Goal: Information Seeking & Learning: Check status

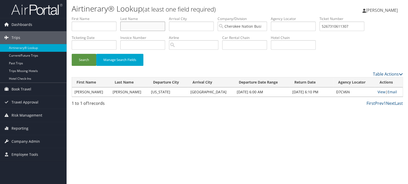
click at [143, 27] on input "text" at bounding box center [142, 26] width 45 height 9
type input "szott"
click at [72, 54] on button "Search" at bounding box center [84, 60] width 25 height 12
click at [378, 93] on link "View" at bounding box center [382, 91] width 8 height 5
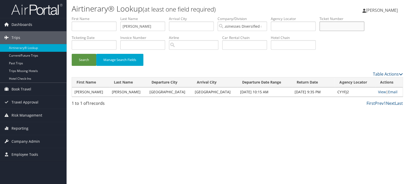
click at [347, 29] on input "text" at bounding box center [341, 26] width 45 height 9
paste input "4907310806088"
type input "4907310806088"
drag, startPoint x: 141, startPoint y: 26, endPoint x: 106, endPoint y: 33, distance: 34.7
click at [120, 31] on input "szott" at bounding box center [142, 26] width 45 height 9
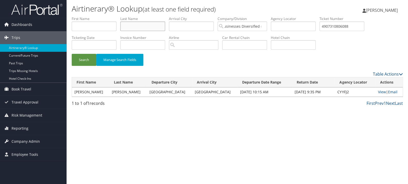
click at [72, 54] on button "Search" at bounding box center [84, 60] width 25 height 12
click at [378, 90] on link "View" at bounding box center [382, 91] width 8 height 5
click at [135, 28] on input "text" at bounding box center [142, 26] width 45 height 9
type input "spain"
click at [72, 54] on button "Search" at bounding box center [84, 60] width 25 height 12
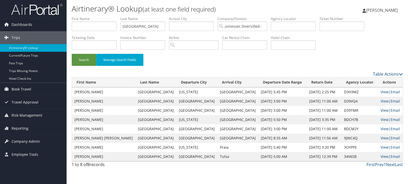
click at [381, 109] on link "View" at bounding box center [385, 110] width 8 height 5
click at [382, 100] on link "View" at bounding box center [385, 101] width 8 height 5
click at [381, 91] on link "View" at bounding box center [385, 91] width 8 height 5
click at [341, 28] on input "text" at bounding box center [341, 26] width 45 height 9
paste input "2797311032163"
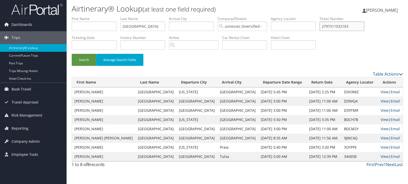
type input "2797311032163"
drag, startPoint x: 154, startPoint y: 25, endPoint x: 100, endPoint y: 30, distance: 53.8
click at [120, 30] on input "spain" at bounding box center [142, 26] width 45 height 9
click at [72, 54] on button "Search" at bounding box center [84, 60] width 25 height 12
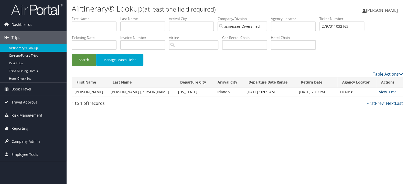
click at [379, 94] on link "View" at bounding box center [383, 91] width 8 height 5
click at [143, 24] on input "text" at bounding box center [142, 26] width 45 height 9
type input "garces"
click at [344, 26] on input "2797311032163" at bounding box center [341, 26] width 45 height 9
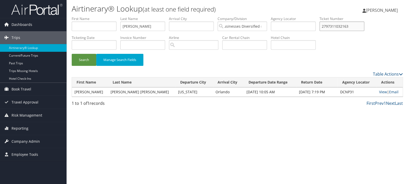
click at [344, 26] on input "2797311032163" at bounding box center [341, 26] width 45 height 9
click at [72, 54] on button "Search" at bounding box center [84, 60] width 25 height 12
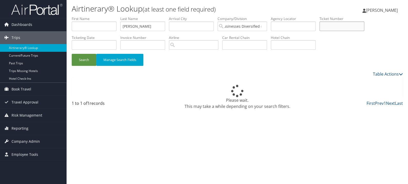
click at [72, 54] on button "Search" at bounding box center [84, 60] width 25 height 12
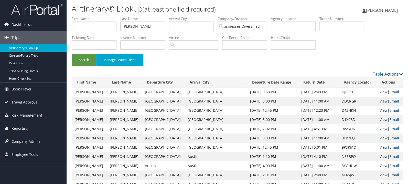
click at [380, 100] on link "View" at bounding box center [384, 101] width 8 height 5
click at [381, 92] on link "View" at bounding box center [384, 91] width 8 height 5
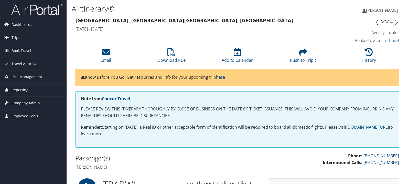
click at [22, 88] on span "Reporting" at bounding box center [20, 89] width 17 height 13
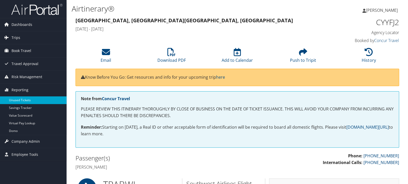
click at [22, 100] on link "Unused Tickets" at bounding box center [33, 100] width 67 height 8
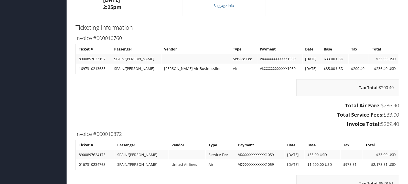
scroll to position [814, 0]
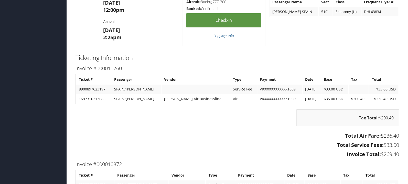
click at [97, 98] on td "1697310213685" at bounding box center [93, 98] width 35 height 9
copy td "1697310213685"
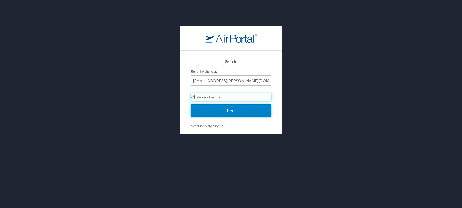
click at [238, 111] on input "Next" at bounding box center [230, 110] width 81 height 13
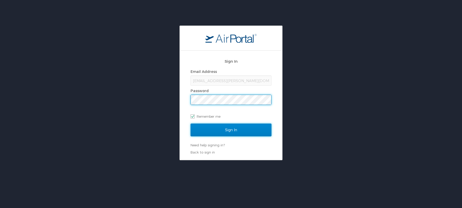
click at [231, 126] on input "Sign In" at bounding box center [230, 130] width 81 height 13
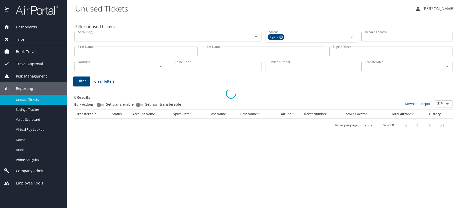
select select "US"
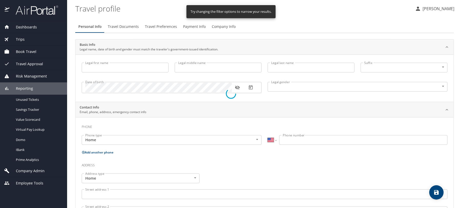
type input "April"
type input "[PERSON_NAME]"
type input "[DEMOGRAPHIC_DATA]"
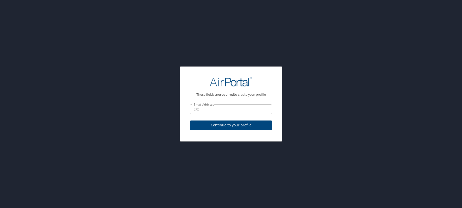
click at [234, 109] on input "Email Address" at bounding box center [231, 109] width 82 height 10
type input "april.mcbride@cherokee-federal.com"
click at [226, 125] on span "Continue to your profile" at bounding box center [231, 125] width 74 height 6
select select "US"
select select "IN"
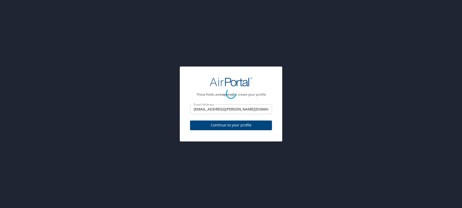
select select "IN"
select select "US"
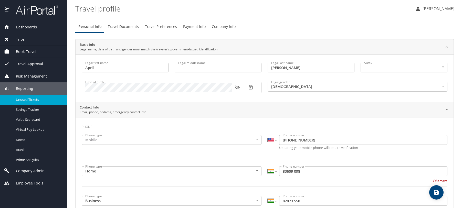
click at [30, 101] on span "Unused Tickets" at bounding box center [38, 99] width 45 height 5
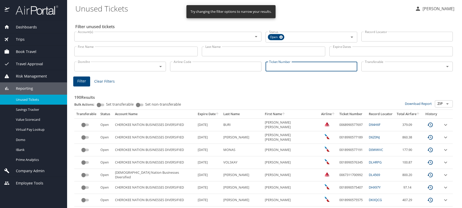
click at [275, 69] on input "Ticket Number" at bounding box center [311, 67] width 92 height 10
paste input "1697310213685"
type input "1697310213685"
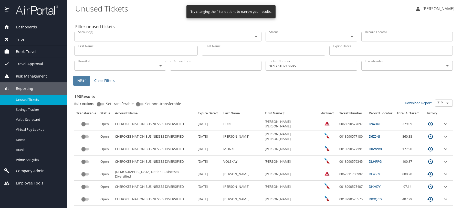
click at [85, 84] on button "Filter" at bounding box center [81, 81] width 17 height 10
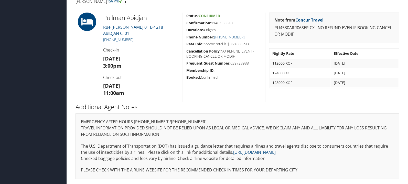
scroll to position [136, 0]
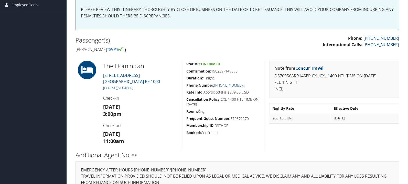
scroll to position [109, 0]
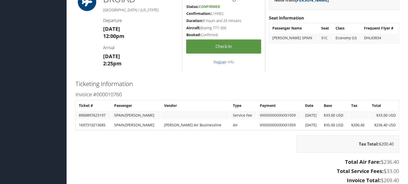
scroll to position [841, 0]
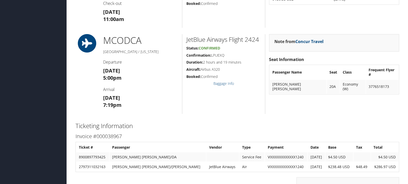
scroll to position [407, 0]
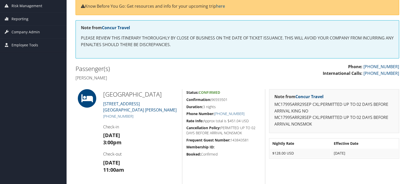
scroll to position [81, 0]
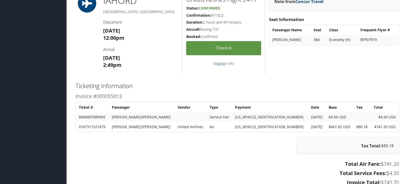
scroll to position [407, 0]
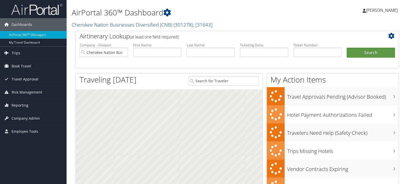
click at [328, 52] on input "text" at bounding box center [317, 52] width 48 height 9
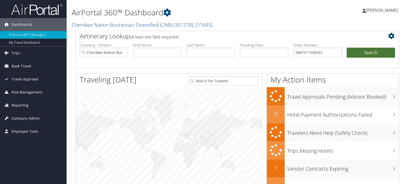
type input "0067311530263"
click at [367, 53] on button "Search" at bounding box center [371, 53] width 48 height 10
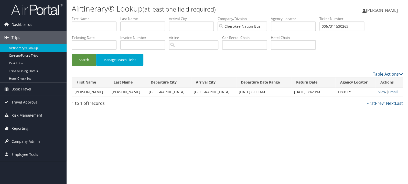
click at [378, 93] on link "View" at bounding box center [382, 91] width 8 height 5
click at [140, 24] on input "text" at bounding box center [142, 26] width 45 height 9
type input "rubendall"
click at [72, 54] on button "Search" at bounding box center [84, 60] width 25 height 12
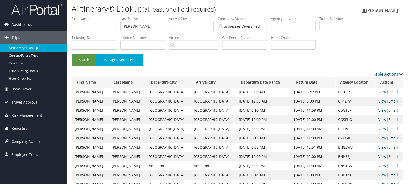
click at [378, 92] on link "View" at bounding box center [382, 91] width 8 height 5
click at [346, 26] on input "text" at bounding box center [341, 26] width 45 height 9
paste input "0017311060377"
type input "0017311060377"
drag, startPoint x: 145, startPoint y: 24, endPoint x: 100, endPoint y: 25, distance: 45.1
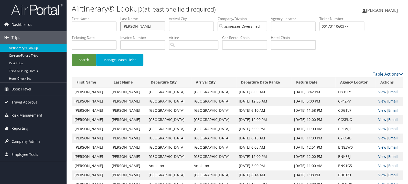
click at [120, 25] on input "rubendall" at bounding box center [142, 26] width 45 height 9
click at [72, 54] on button "Search" at bounding box center [84, 60] width 25 height 12
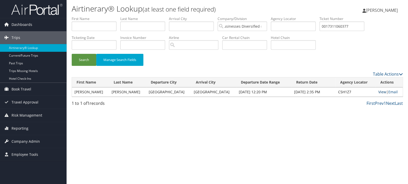
click at [378, 91] on link "View" at bounding box center [382, 91] width 8 height 5
click at [349, 27] on input "0017311060377" at bounding box center [341, 26] width 45 height 9
paste input "3"
click at [72, 54] on button "Search" at bounding box center [84, 60] width 25 height 12
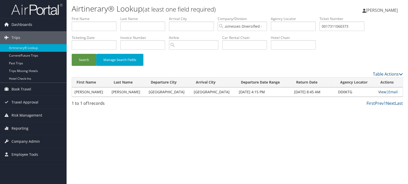
click at [378, 93] on link "View" at bounding box center [382, 91] width 8 height 5
click at [347, 27] on input "0017311060373" at bounding box center [341, 26] width 45 height 9
paste input "67311032041"
type input "0067311032041"
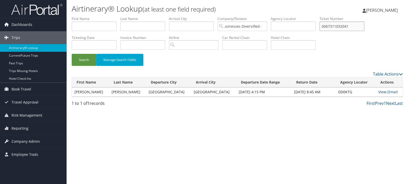
click at [72, 54] on button "Search" at bounding box center [84, 60] width 25 height 12
click at [380, 92] on link "View" at bounding box center [382, 91] width 8 height 5
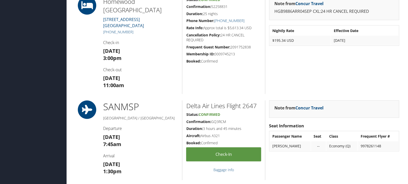
scroll to position [461, 0]
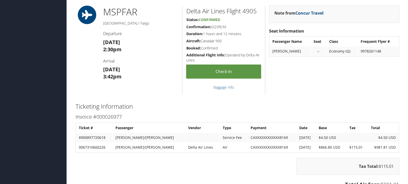
scroll to position [651, 0]
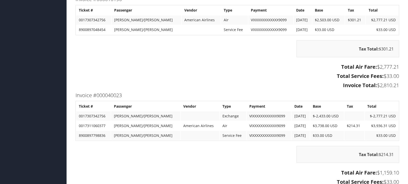
scroll to position [380, 0]
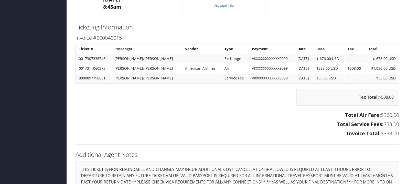
scroll to position [244, 0]
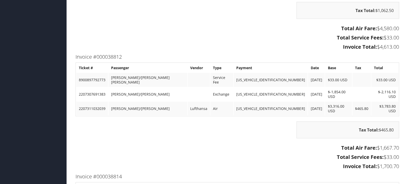
scroll to position [1465, 0]
